Goal: Find specific page/section: Find specific page/section

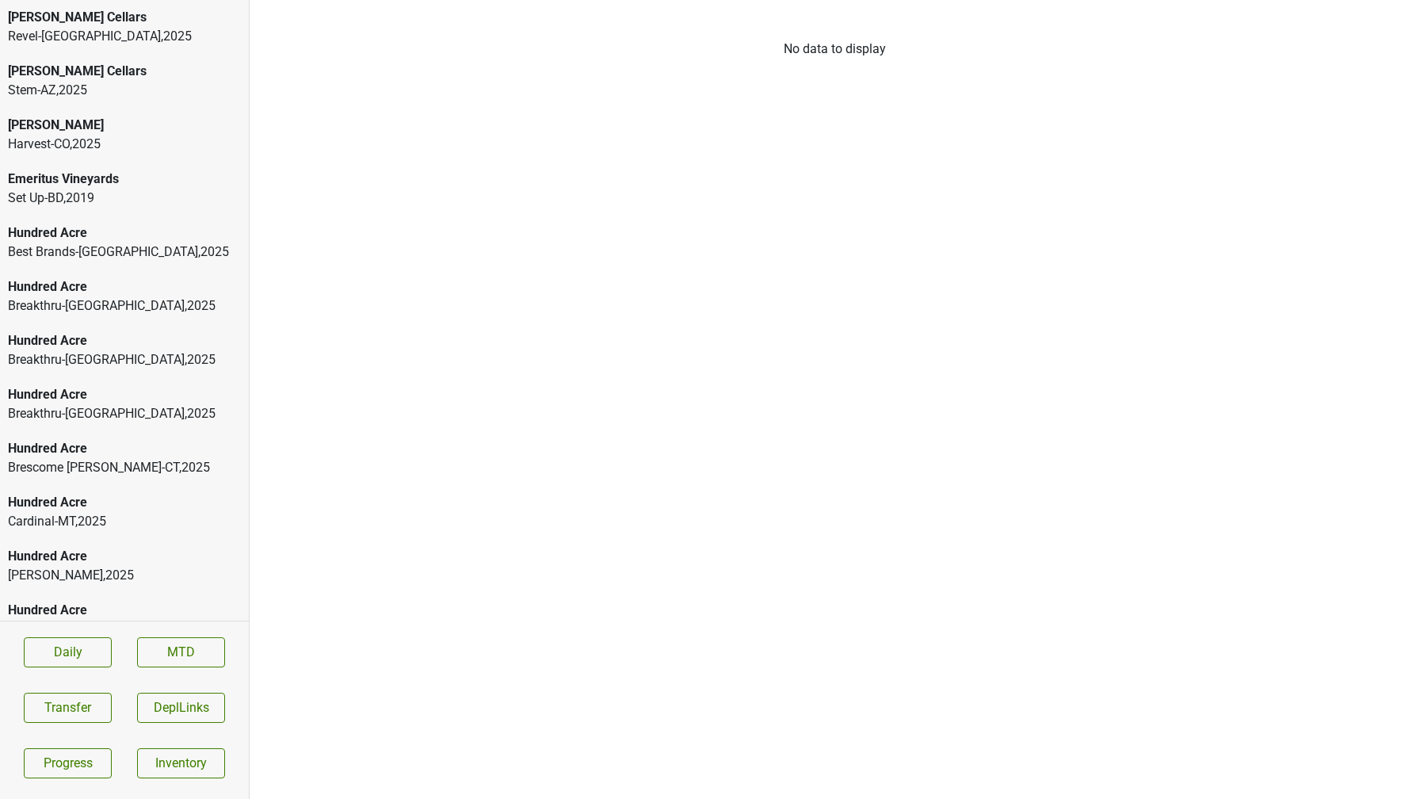
scroll to position [1481, 0]
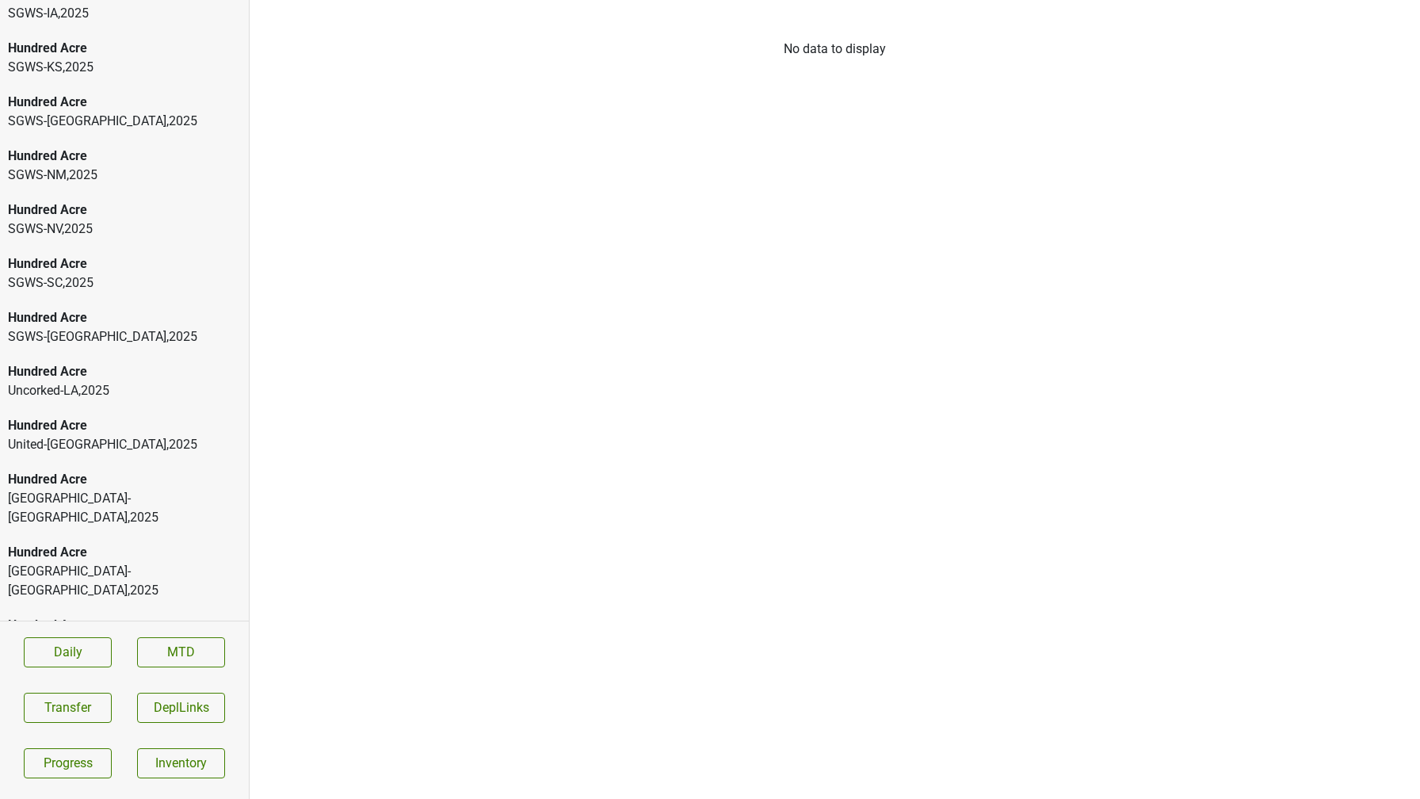
click at [135, 688] on div "Hundred Acre" at bounding box center [124, 697] width 233 height 19
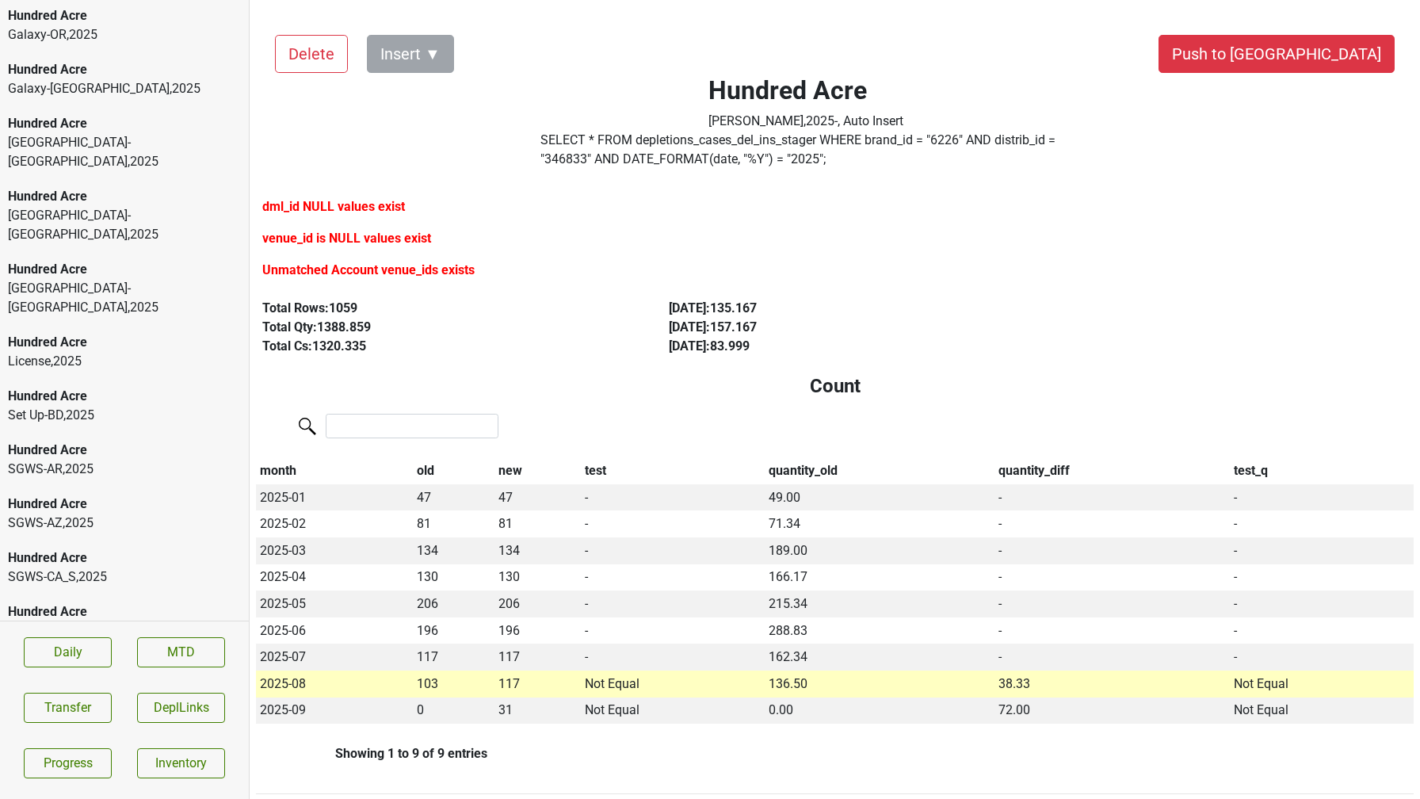
scroll to position [0, 0]
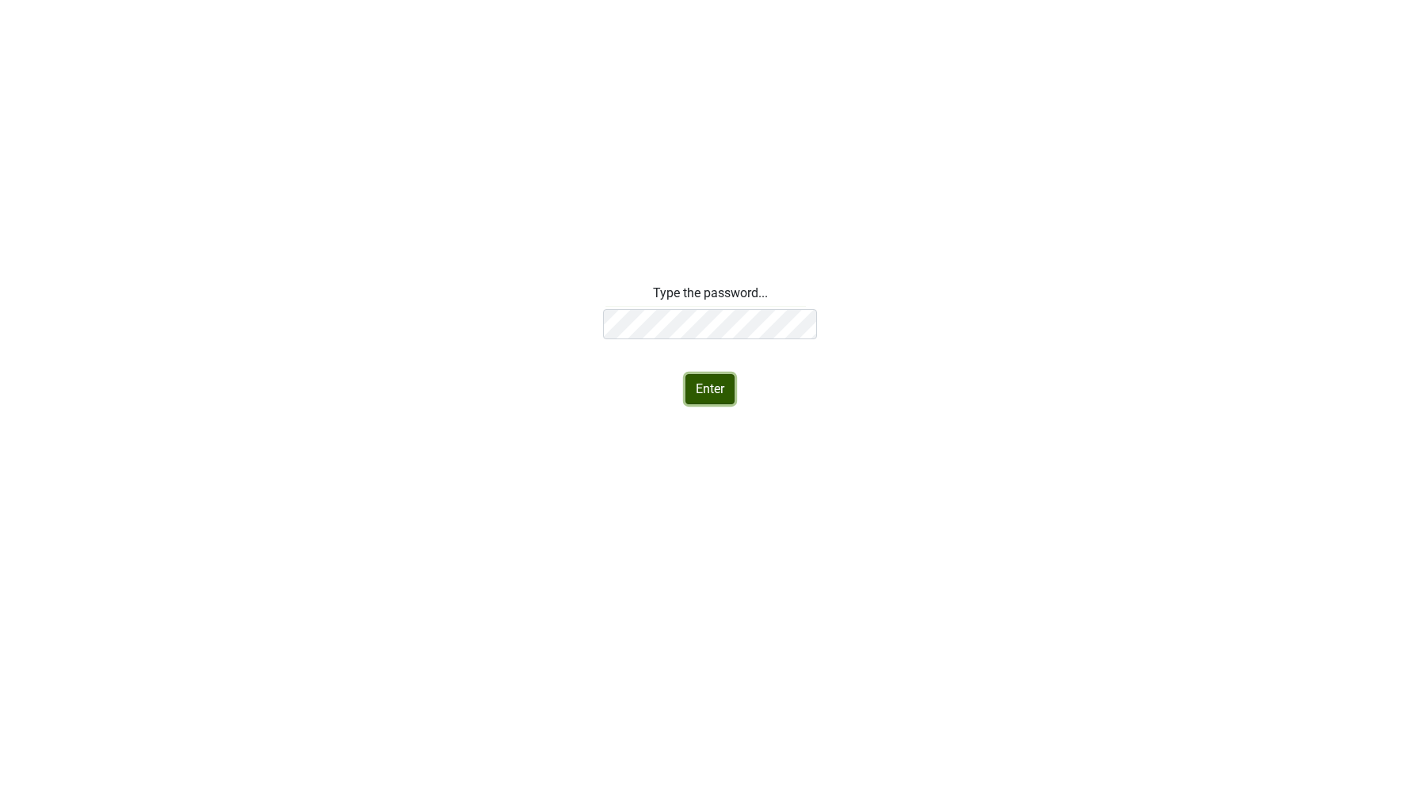
click at [715, 394] on button "Enter" at bounding box center [709, 389] width 49 height 30
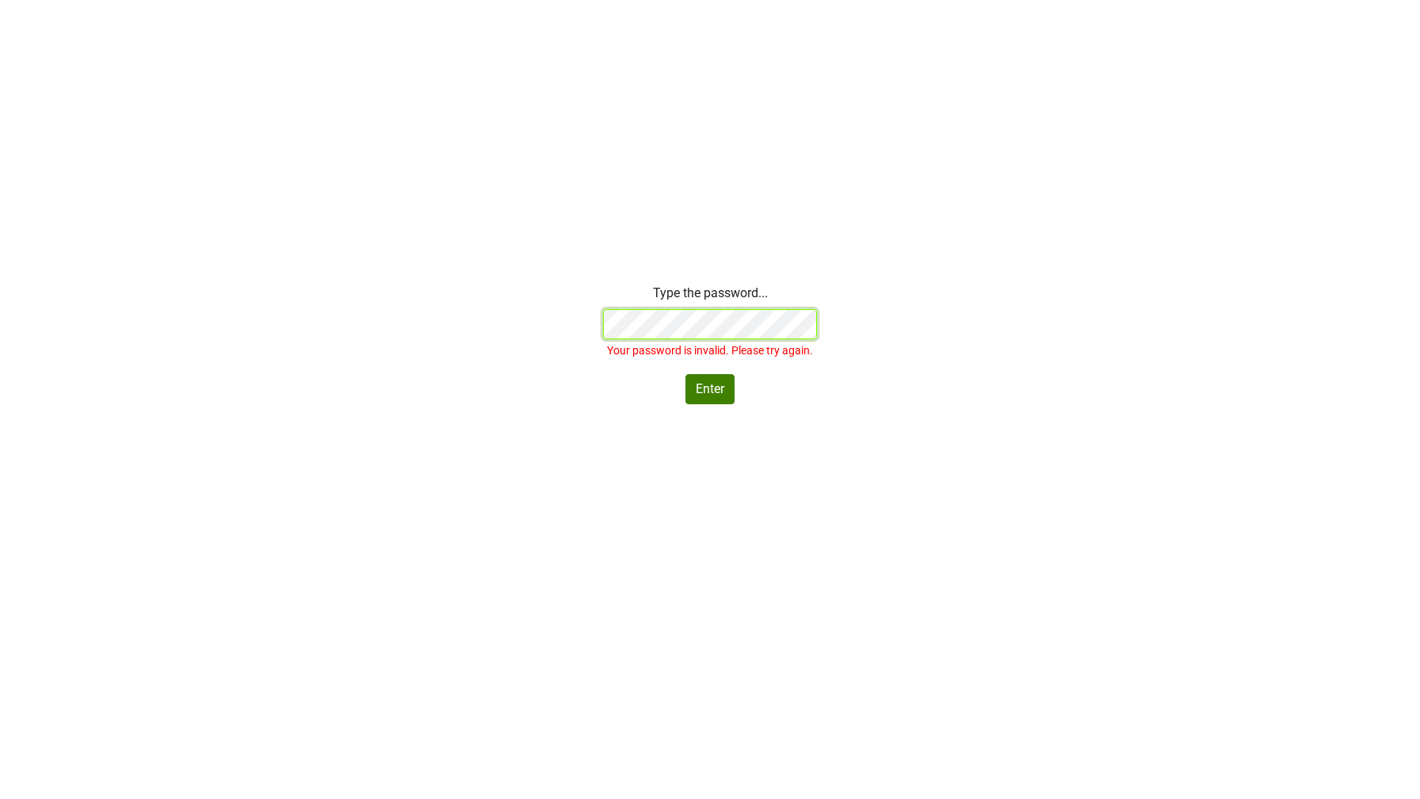
click at [462, 303] on div "Type the password... Your password is invalid. Please try again. Enter" at bounding box center [710, 344] width 1420 height 120
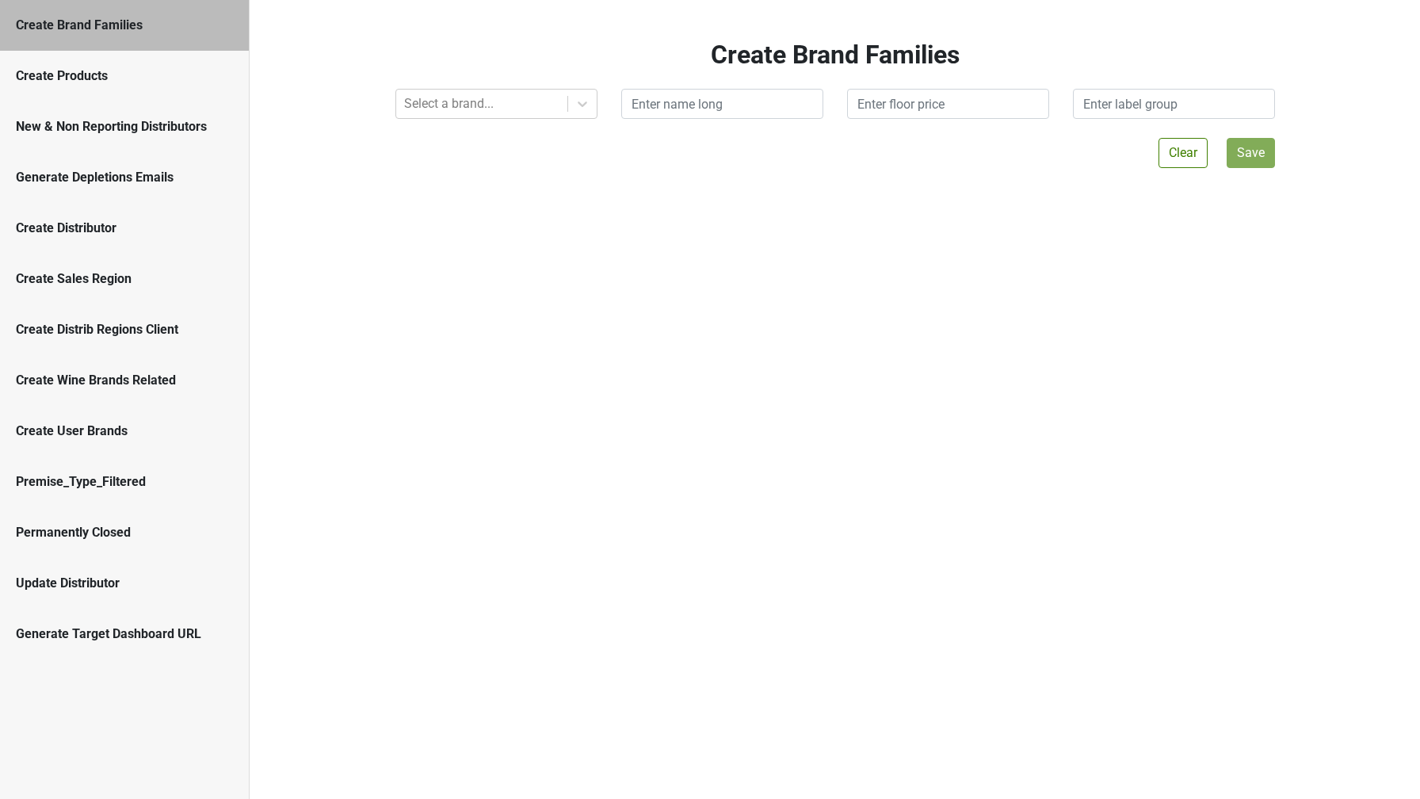
click at [68, 440] on div "Create User Brands" at bounding box center [124, 431] width 249 height 51
